Goal: Task Accomplishment & Management: Use online tool/utility

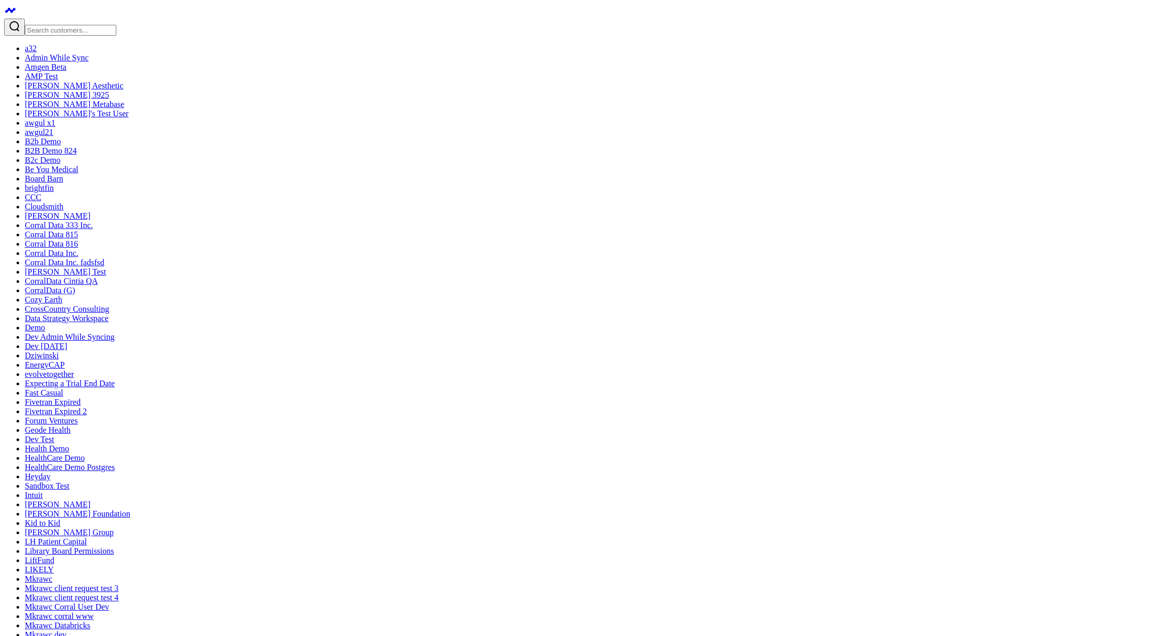
drag, startPoint x: 581, startPoint y: 145, endPoint x: 840, endPoint y: 232, distance: 273.3
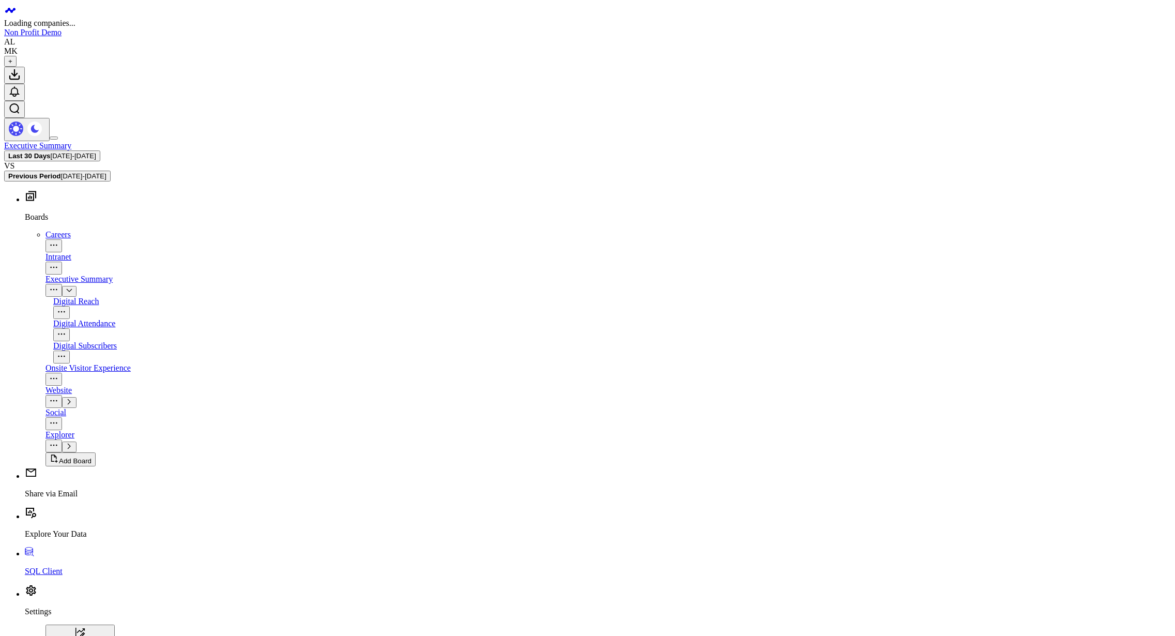
click at [367, 141] on div "Executive Summary Last 30 Days 08/20/25 - 09/18/25 VS Previous Period 07/21/25 …" at bounding box center [587, 161] width 1167 height 40
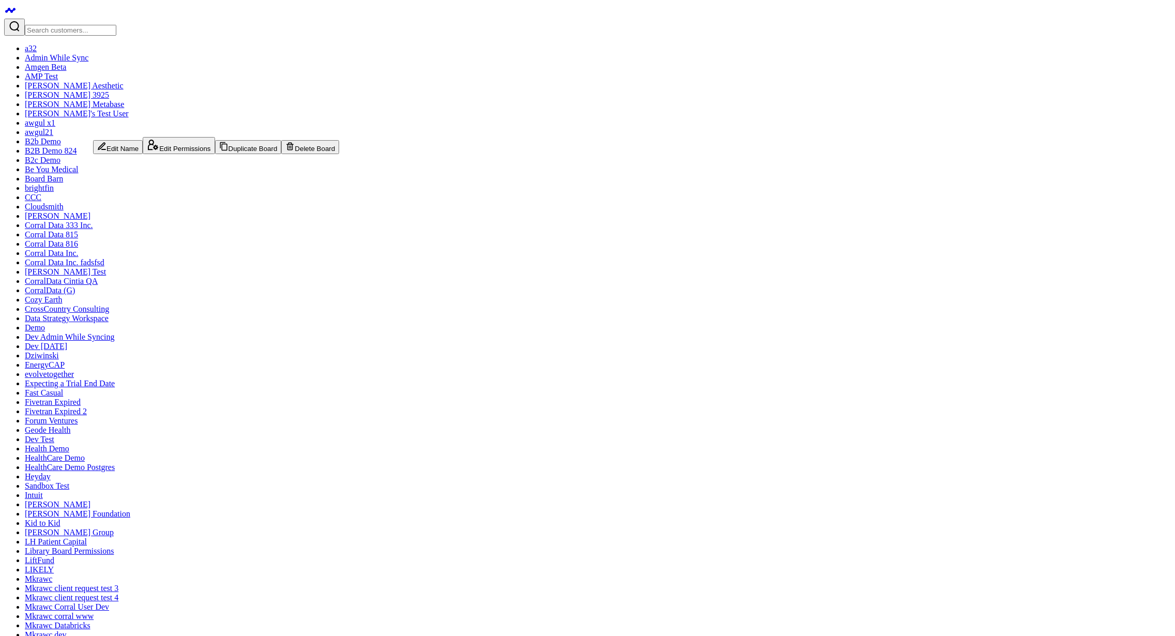
click at [215, 154] on button "Duplicate Board" at bounding box center [248, 147] width 67 height 14
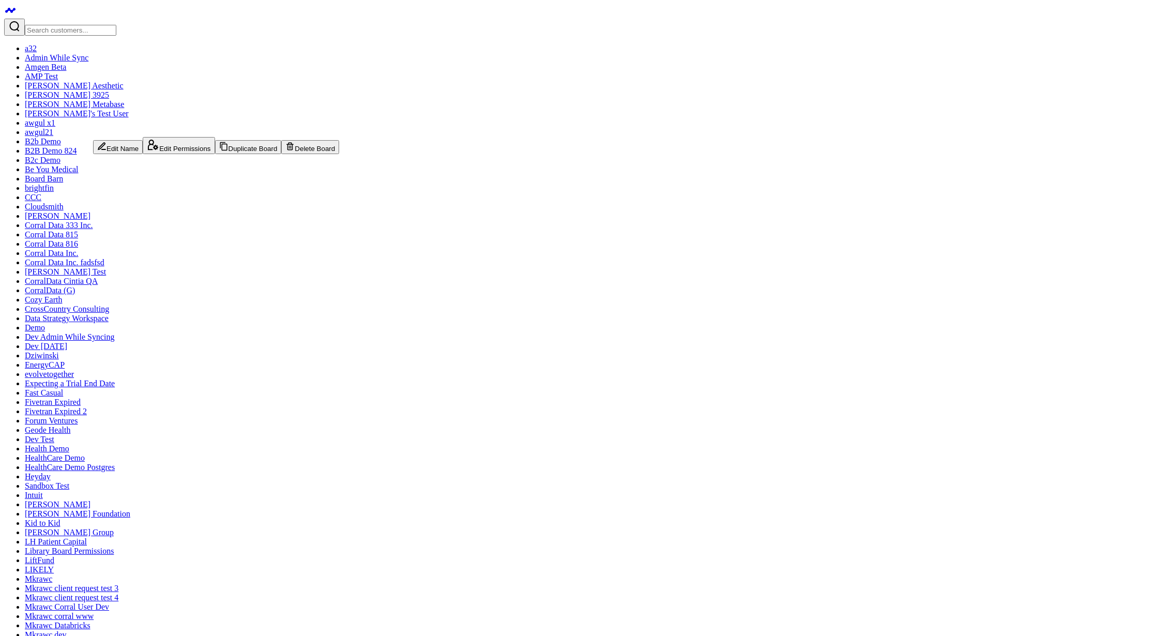
click at [215, 154] on button "Duplicate Board" at bounding box center [248, 147] width 67 height 14
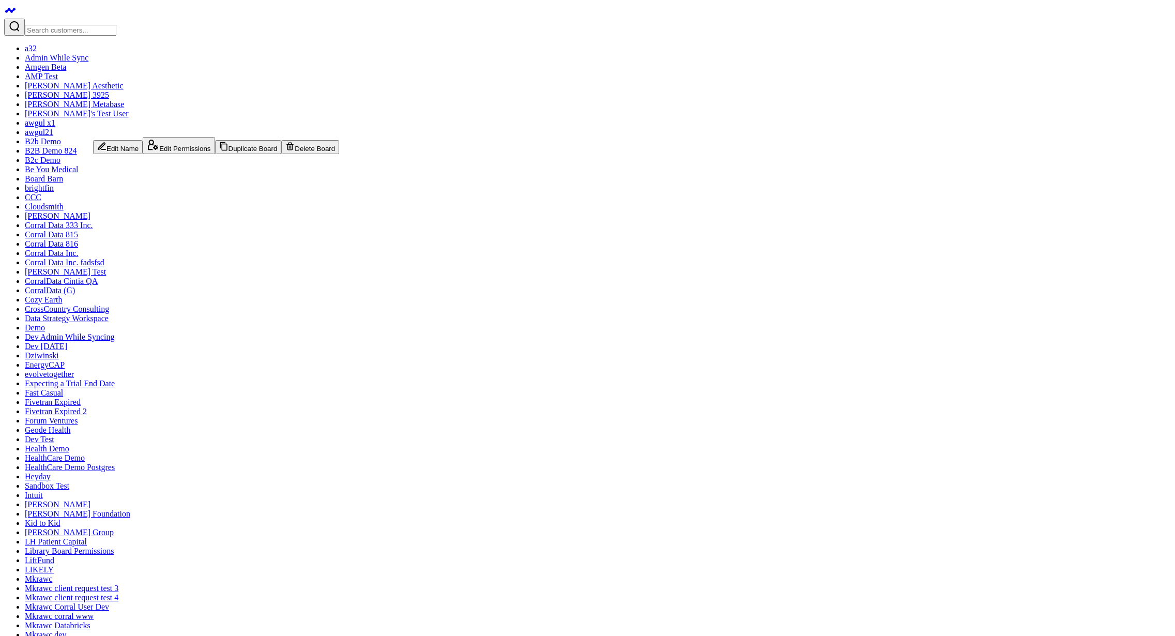
click at [10, 17] on icon at bounding box center [10, 10] width 12 height 12
